Goal: Information Seeking & Learning: Learn about a topic

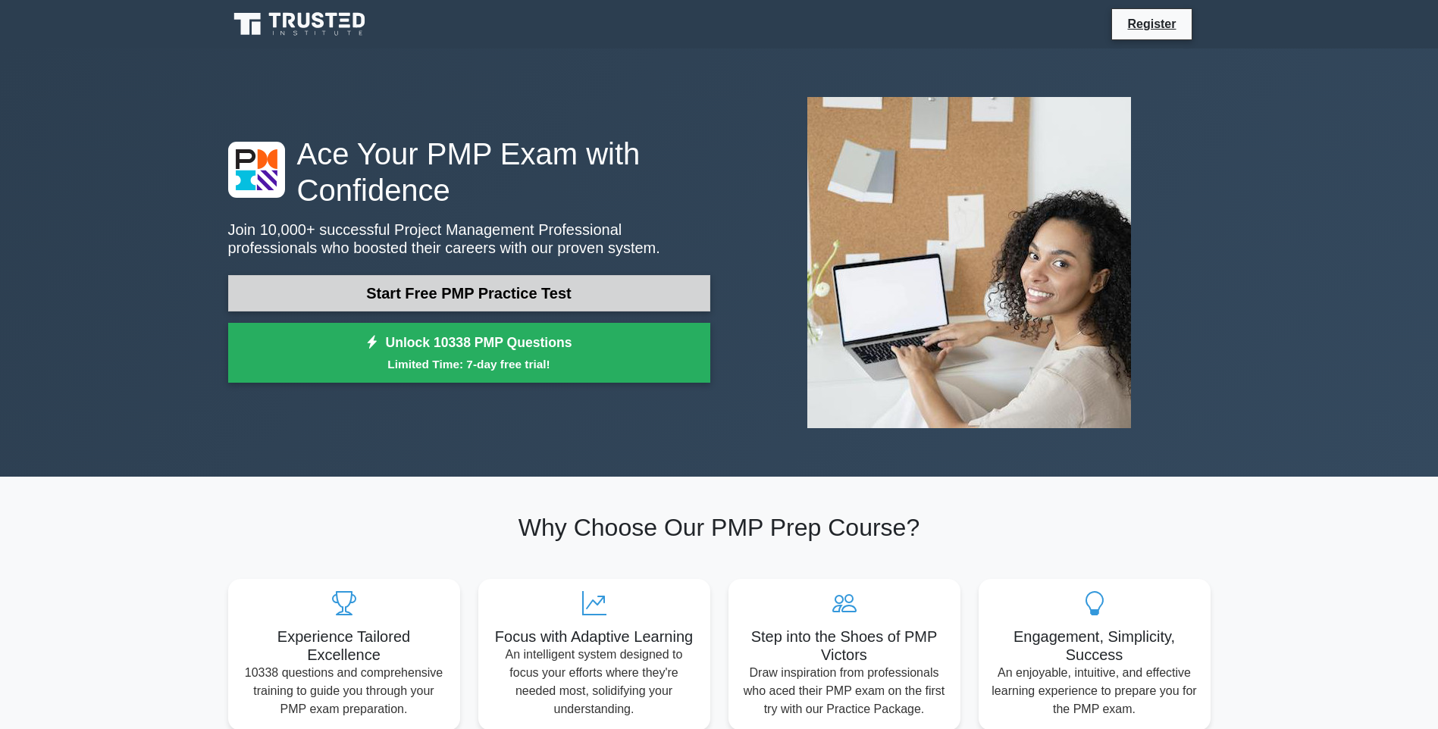
click at [501, 304] on link "Start Free PMP Practice Test" at bounding box center [469, 293] width 482 height 36
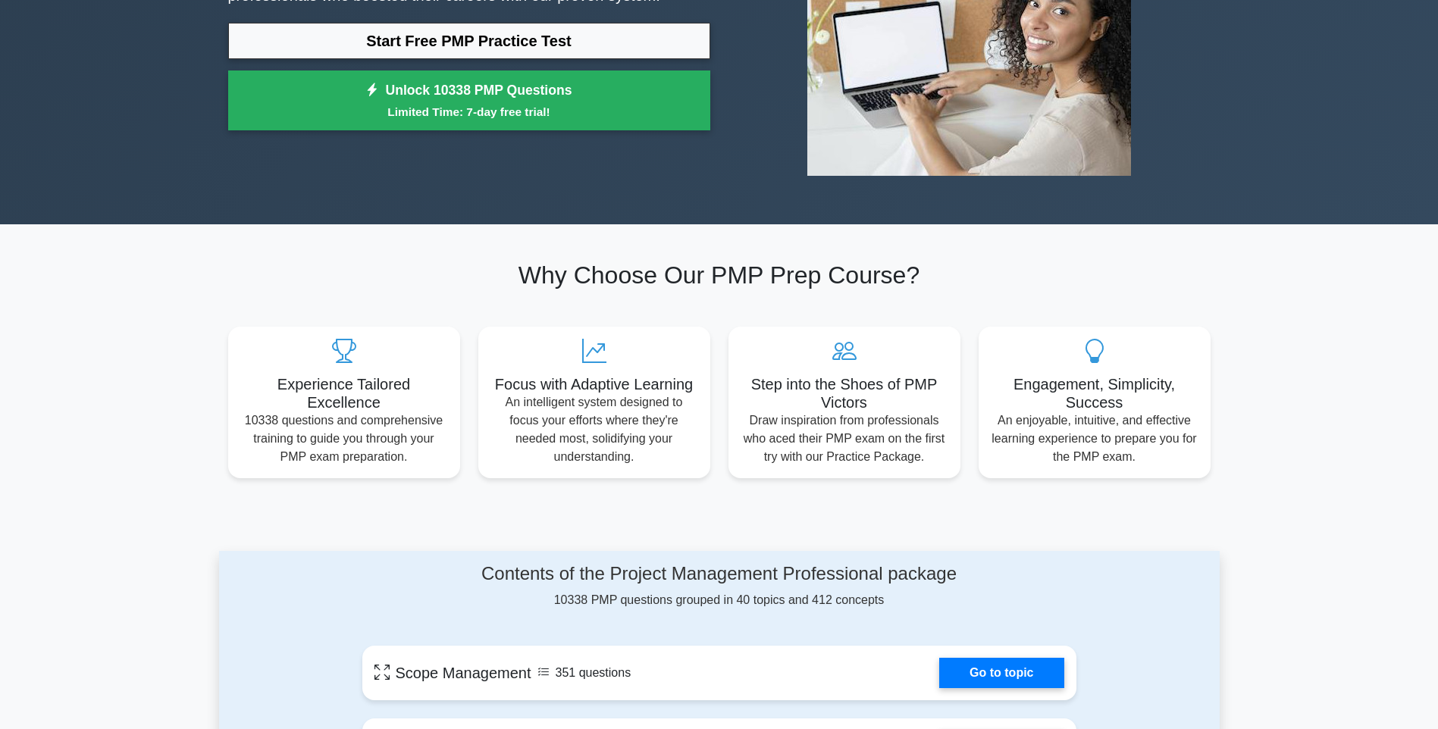
scroll to position [127, 0]
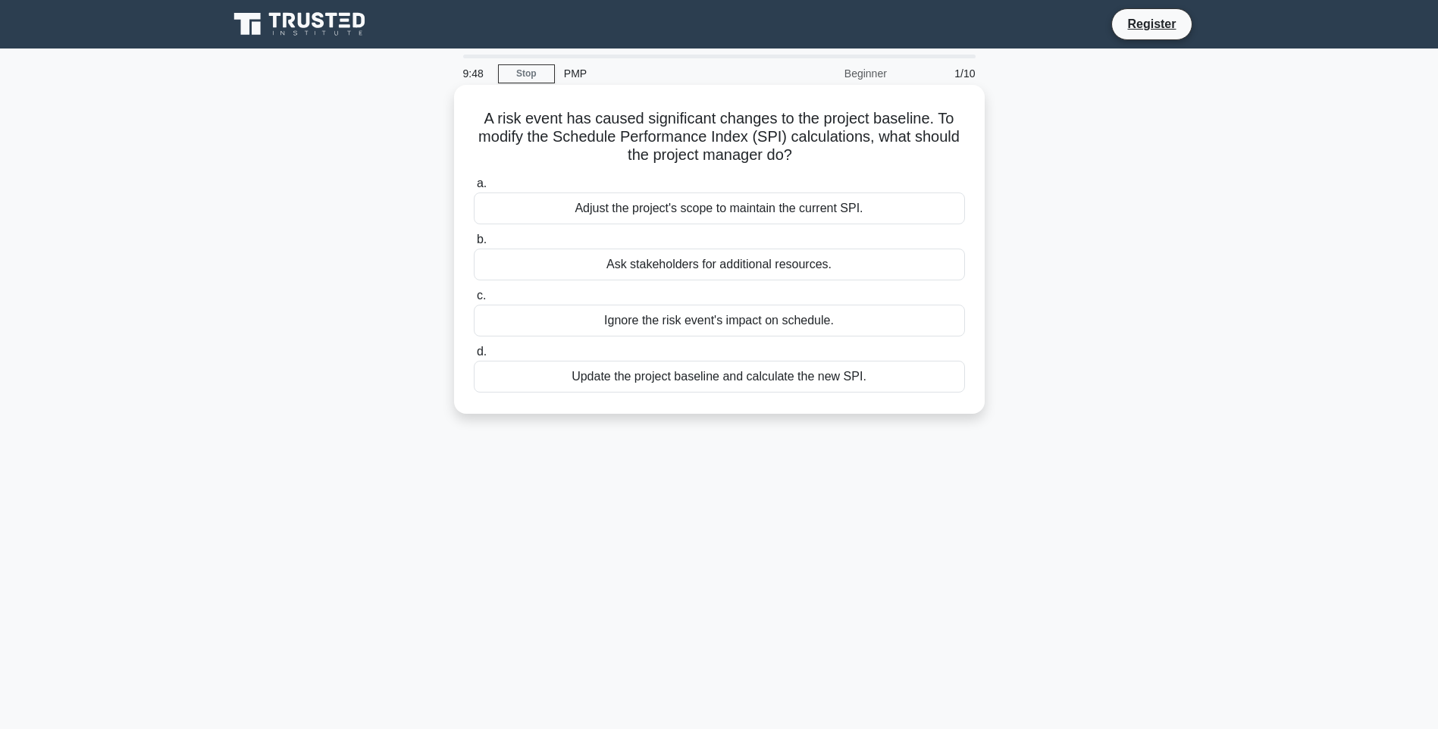
drag, startPoint x: 542, startPoint y: 182, endPoint x: 535, endPoint y: 161, distance: 22.3
drag, startPoint x: 535, startPoint y: 161, endPoint x: 435, endPoint y: 104, distance: 115.1
click at [435, 104] on div "A risk event has caused significant changes to the project baseline. To modify …" at bounding box center [719, 262] width 1001 height 347
click at [383, 114] on div "A risk event has caused significant changes to the project baseline. To modify …" at bounding box center [719, 262] width 1001 height 347
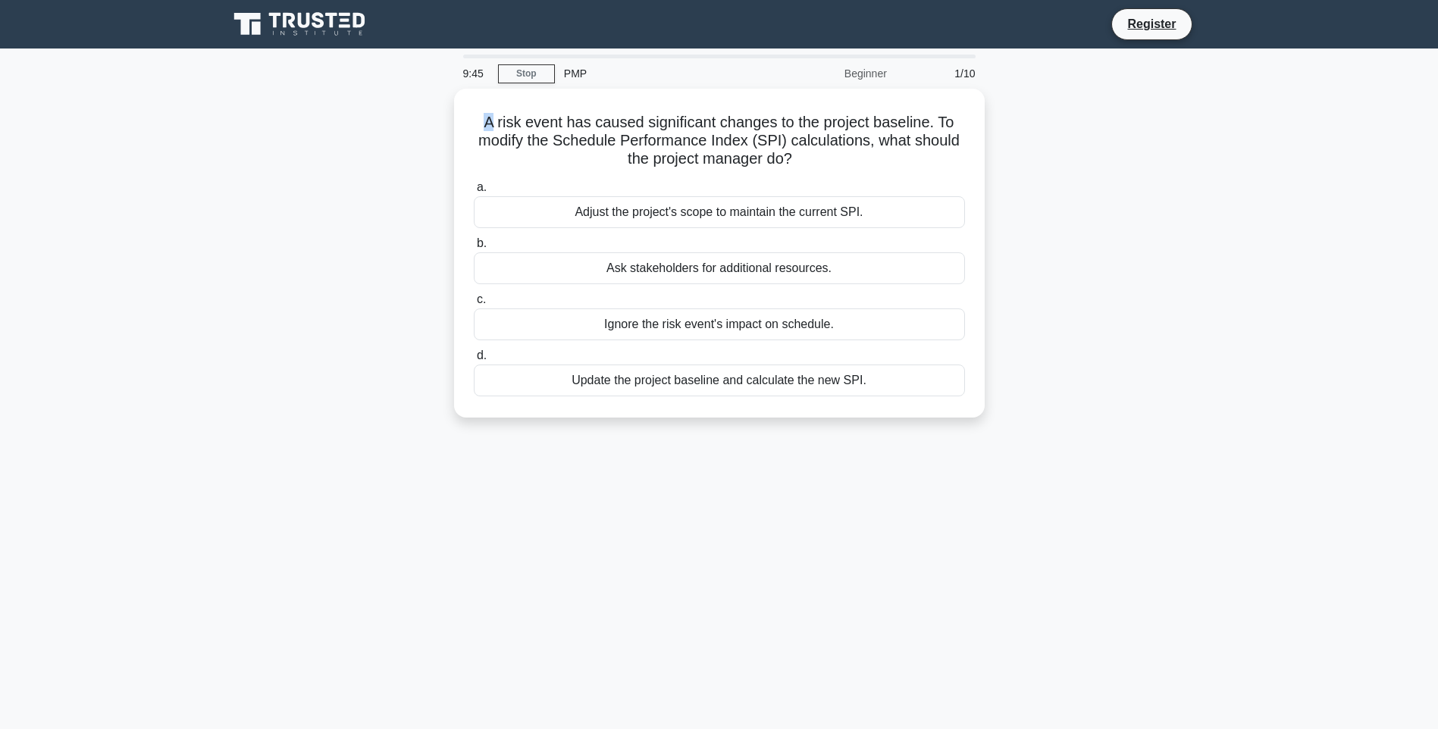
drag, startPoint x: 435, startPoint y: 104, endPoint x: 383, endPoint y: 114, distance: 53.4
click at [383, 114] on div "A risk event has caused significant changes to the project baseline. To modify …" at bounding box center [719, 262] width 1001 height 347
click at [701, 212] on div "Adjust the project's scope to maintain the current SPI." at bounding box center [719, 209] width 491 height 32
click at [474, 189] on input "a. Adjust the project's scope to maintain the current SPI." at bounding box center [474, 184] width 0 height 10
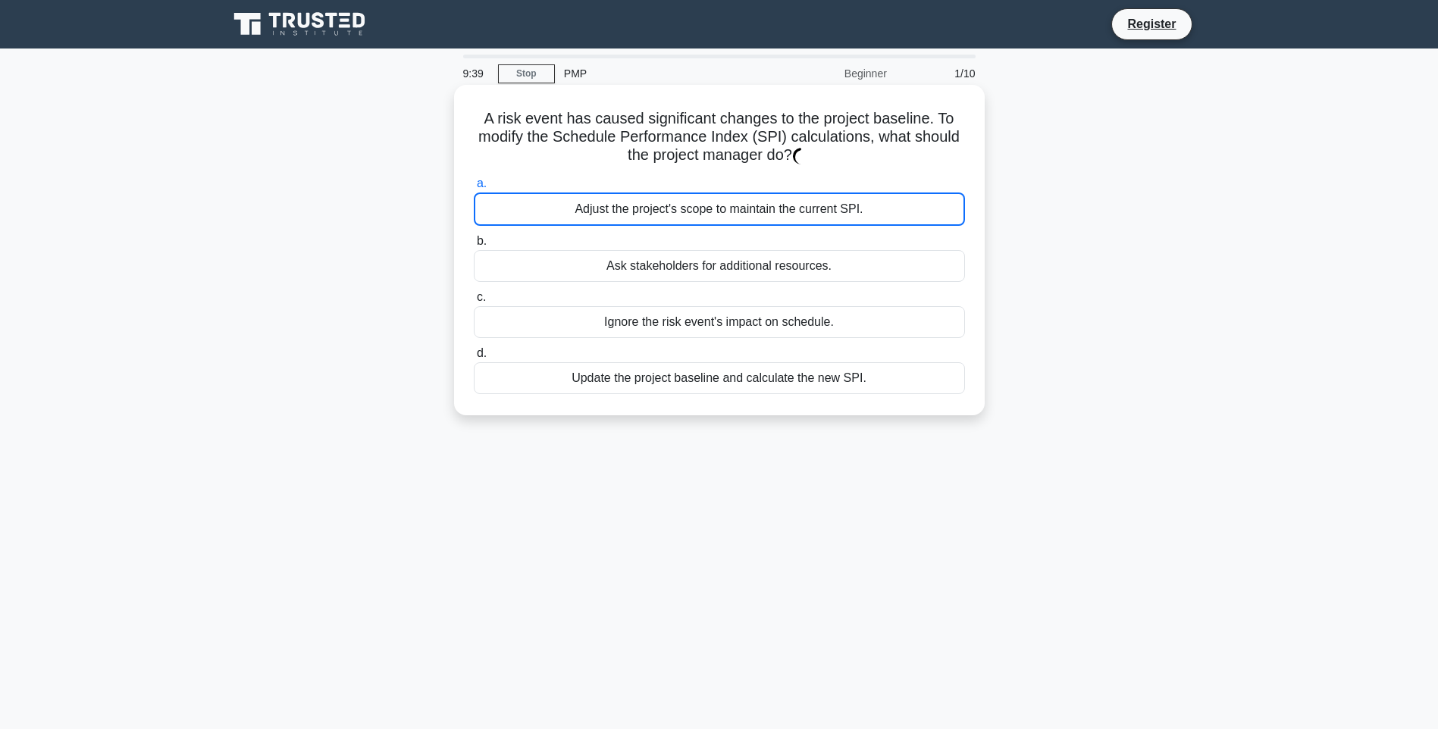
click at [701, 212] on div "Adjust the project's scope to maintain the current SPI." at bounding box center [719, 209] width 491 height 33
